Goal: Communication & Community: Answer question/provide support

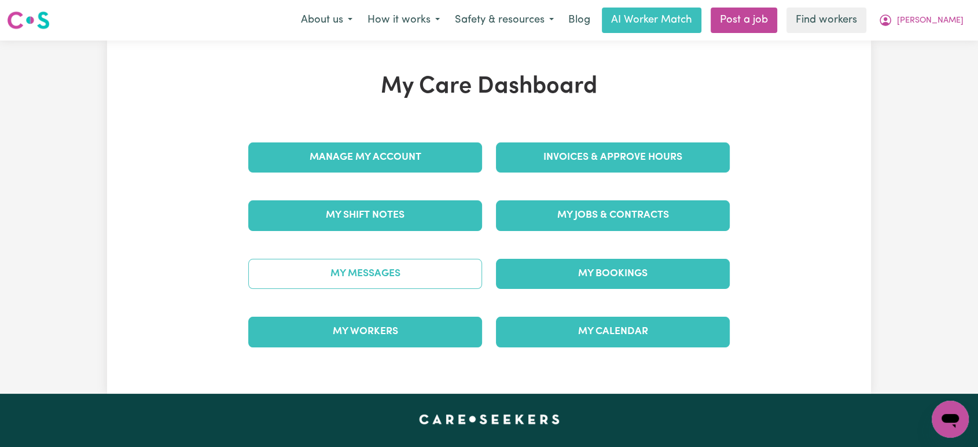
click at [437, 272] on link "My Messages" at bounding box center [365, 274] width 234 height 30
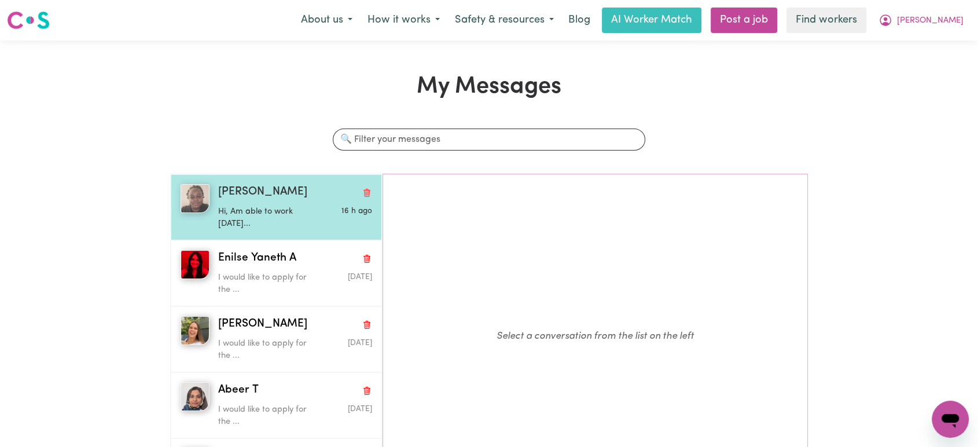
click at [299, 210] on p "Hi, Am able to work [DATE]..." at bounding box center [269, 217] width 103 height 25
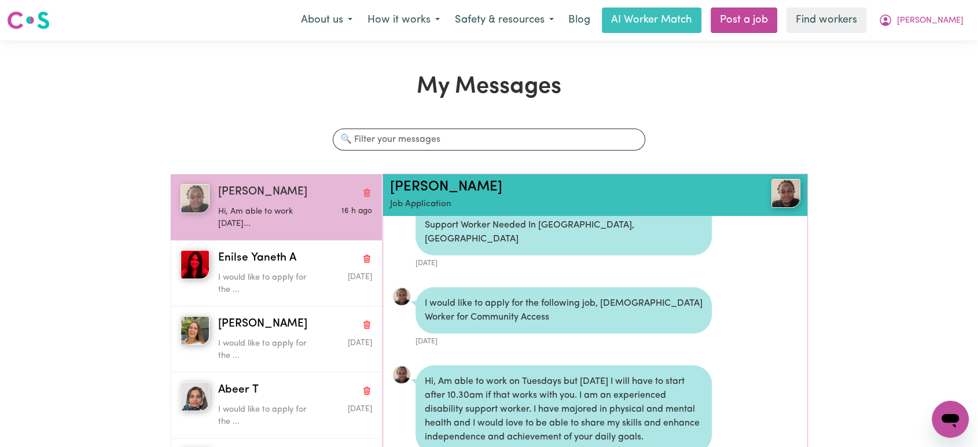
scroll to position [30, 0]
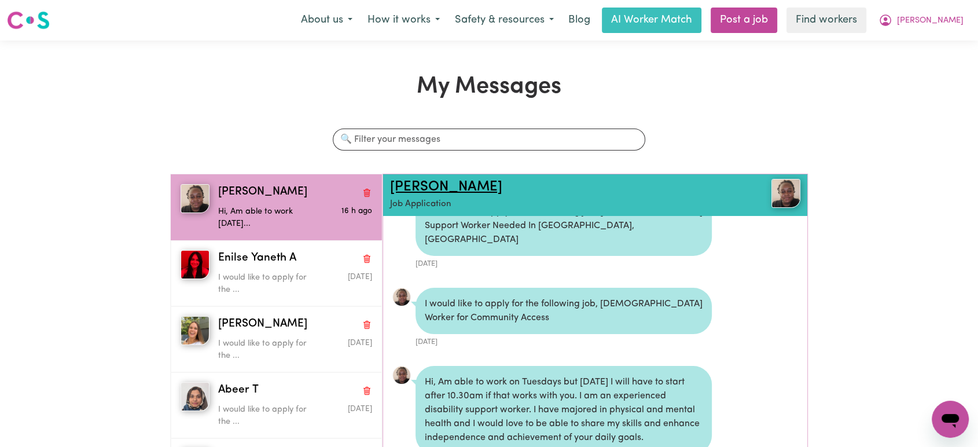
click at [432, 183] on link "[PERSON_NAME]" at bounding box center [446, 187] width 112 height 14
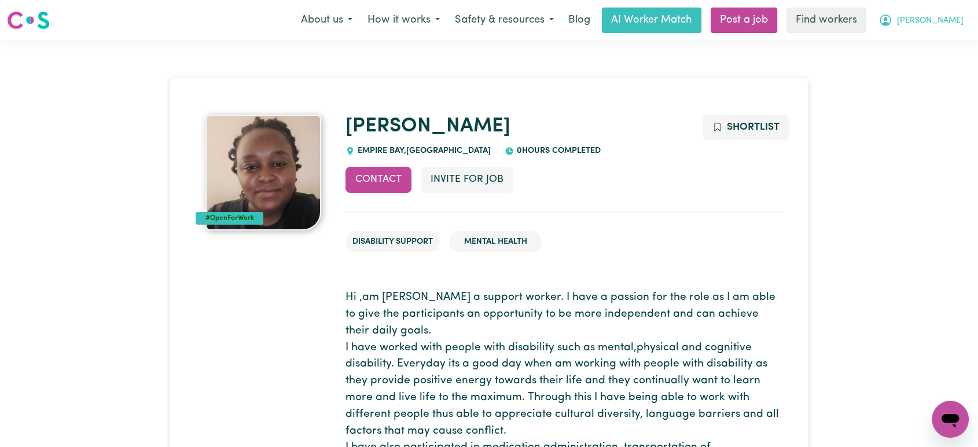
click at [944, 20] on span "[PERSON_NAME]" at bounding box center [930, 20] width 67 height 13
click at [927, 72] on link "Logout" at bounding box center [924, 67] width 91 height 22
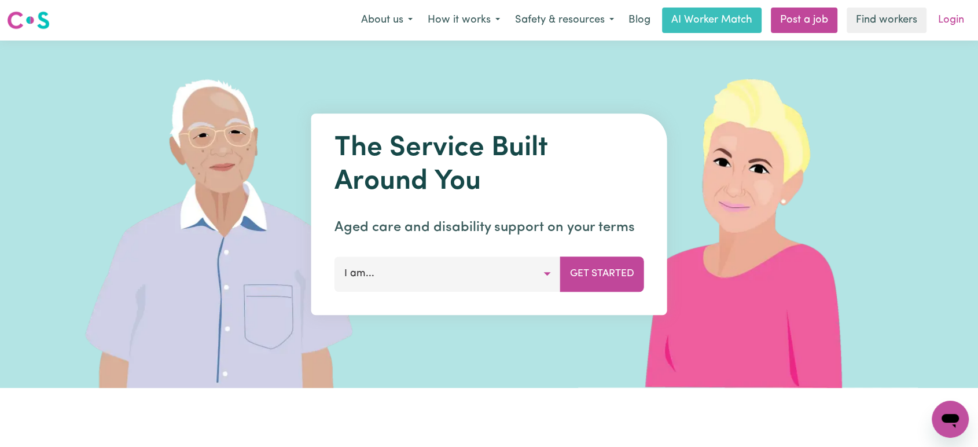
click at [947, 29] on link "Login" at bounding box center [951, 20] width 40 height 25
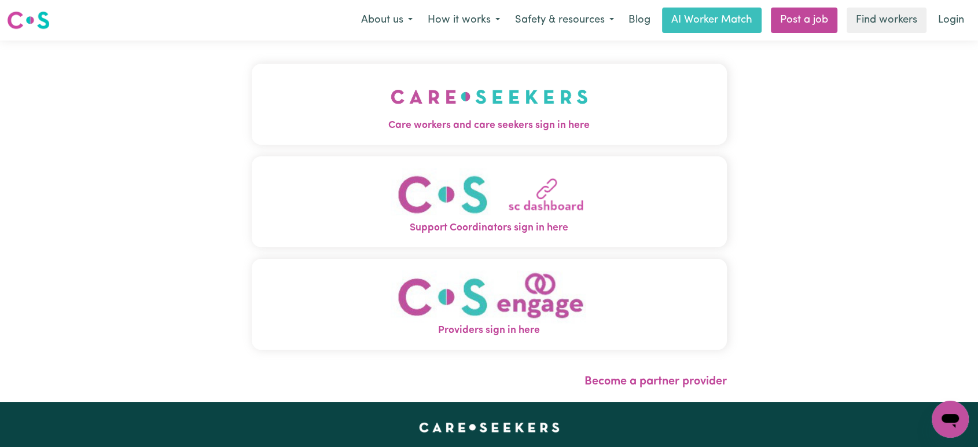
click at [466, 156] on button "Support Coordinators sign in here" at bounding box center [489, 201] width 475 height 91
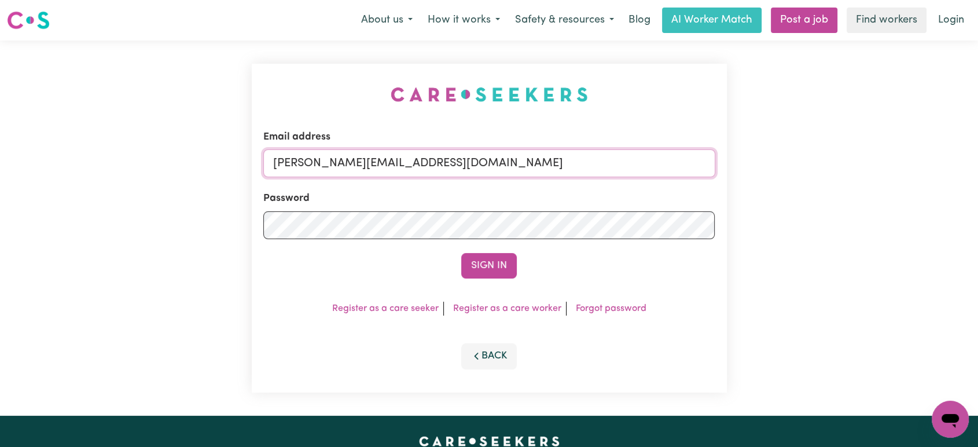
click at [499, 155] on input "[PERSON_NAME][EMAIL_ADDRESS][DOMAIN_NAME]" at bounding box center [489, 163] width 452 height 28
drag, startPoint x: 561, startPoint y: 161, endPoint x: 329, endPoint y: 143, distance: 233.2
click at [329, 143] on div "Email address [EMAIL_ADDRESS][DOMAIN_NAME]" at bounding box center [489, 153] width 452 height 47
click at [461, 253] on button "Sign In" at bounding box center [489, 265] width 56 height 25
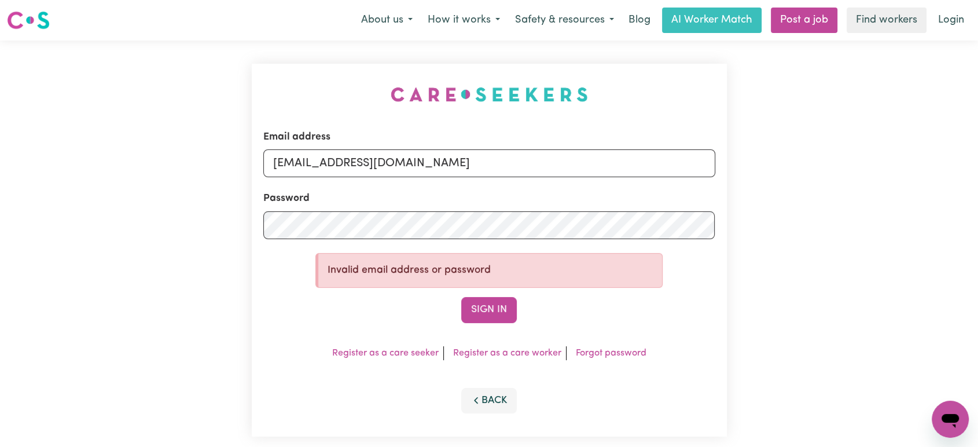
click at [323, 160] on input "[EMAIL_ADDRESS][DOMAIN_NAME]" at bounding box center [489, 163] width 452 height 28
type input "[EMAIL_ADDRESS][DOMAIN_NAME]"
click at [461, 297] on button "Sign In" at bounding box center [489, 309] width 56 height 25
